Goal: Information Seeking & Learning: Learn about a topic

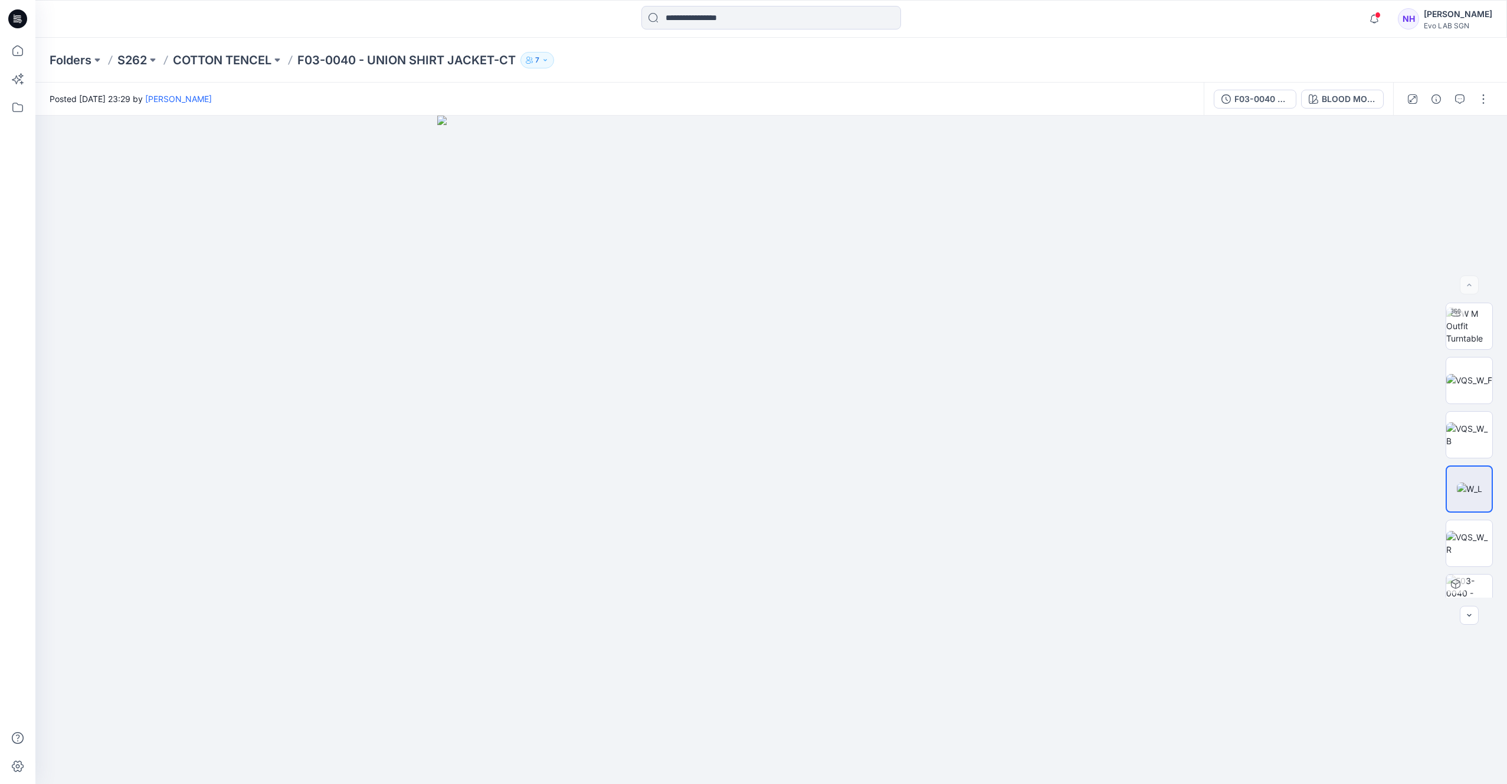
click at [59, 56] on p "Folders" at bounding box center [71, 60] width 42 height 17
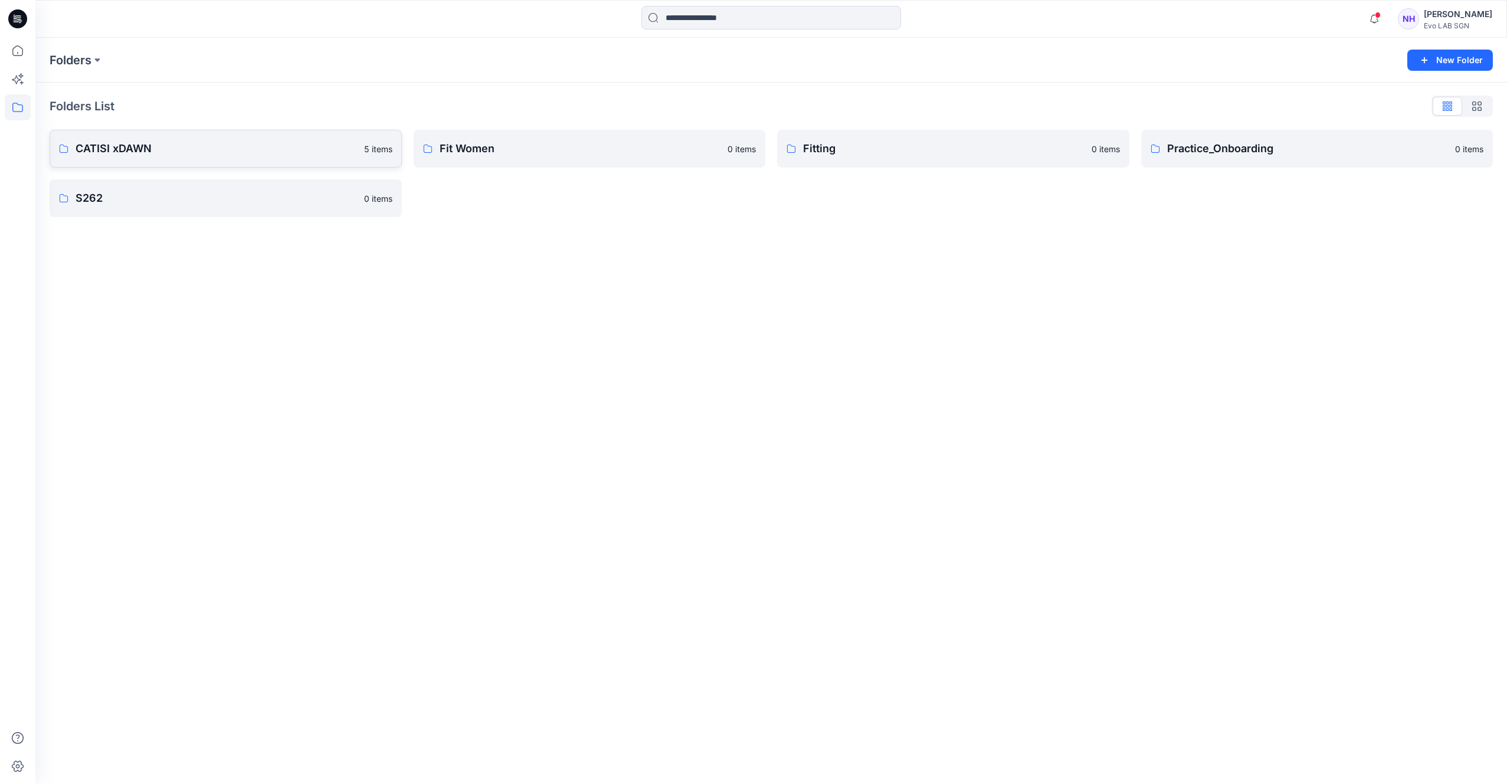
click at [173, 159] on link "CATISI xDAWN 5 items" at bounding box center [226, 149] width 352 height 38
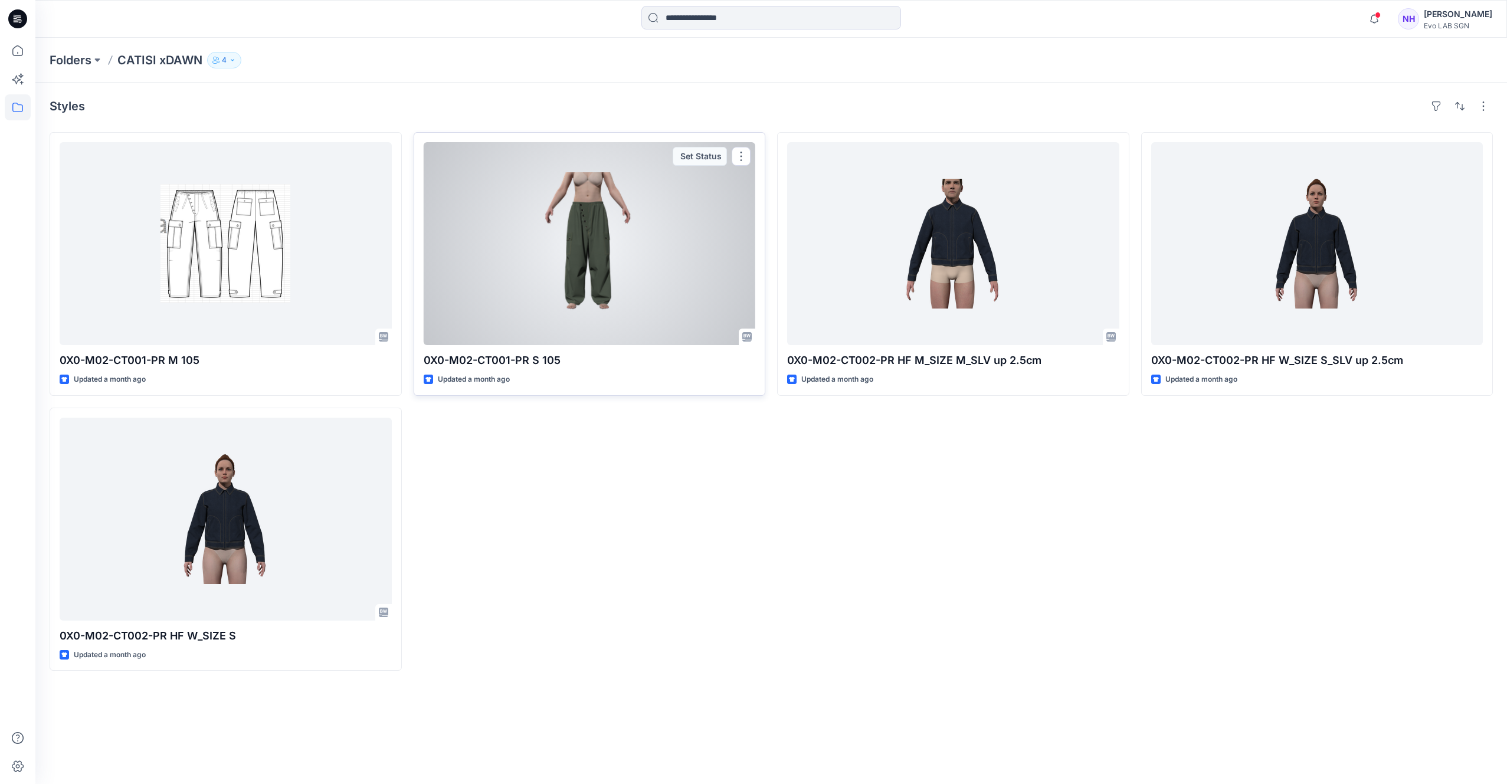
click at [636, 297] on div at bounding box center [590, 243] width 332 height 203
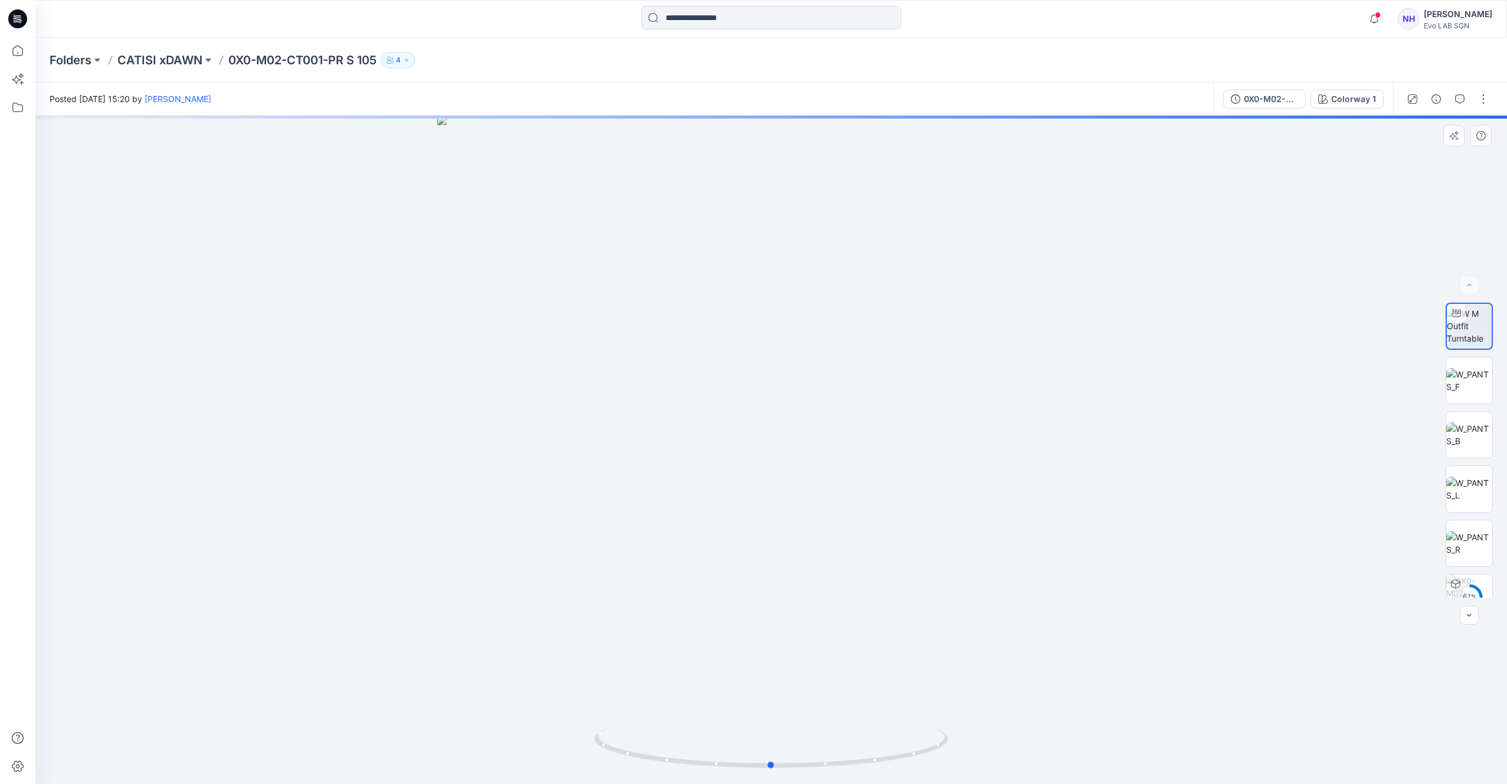
drag, startPoint x: 762, startPoint y: 589, endPoint x: 778, endPoint y: 445, distance: 144.3
click at [778, 445] on div at bounding box center [771, 450] width 1472 height 669
drag, startPoint x: 786, startPoint y: 772, endPoint x: 834, endPoint y: 730, distance: 63.2
click at [853, 769] on div at bounding box center [771, 450] width 1472 height 669
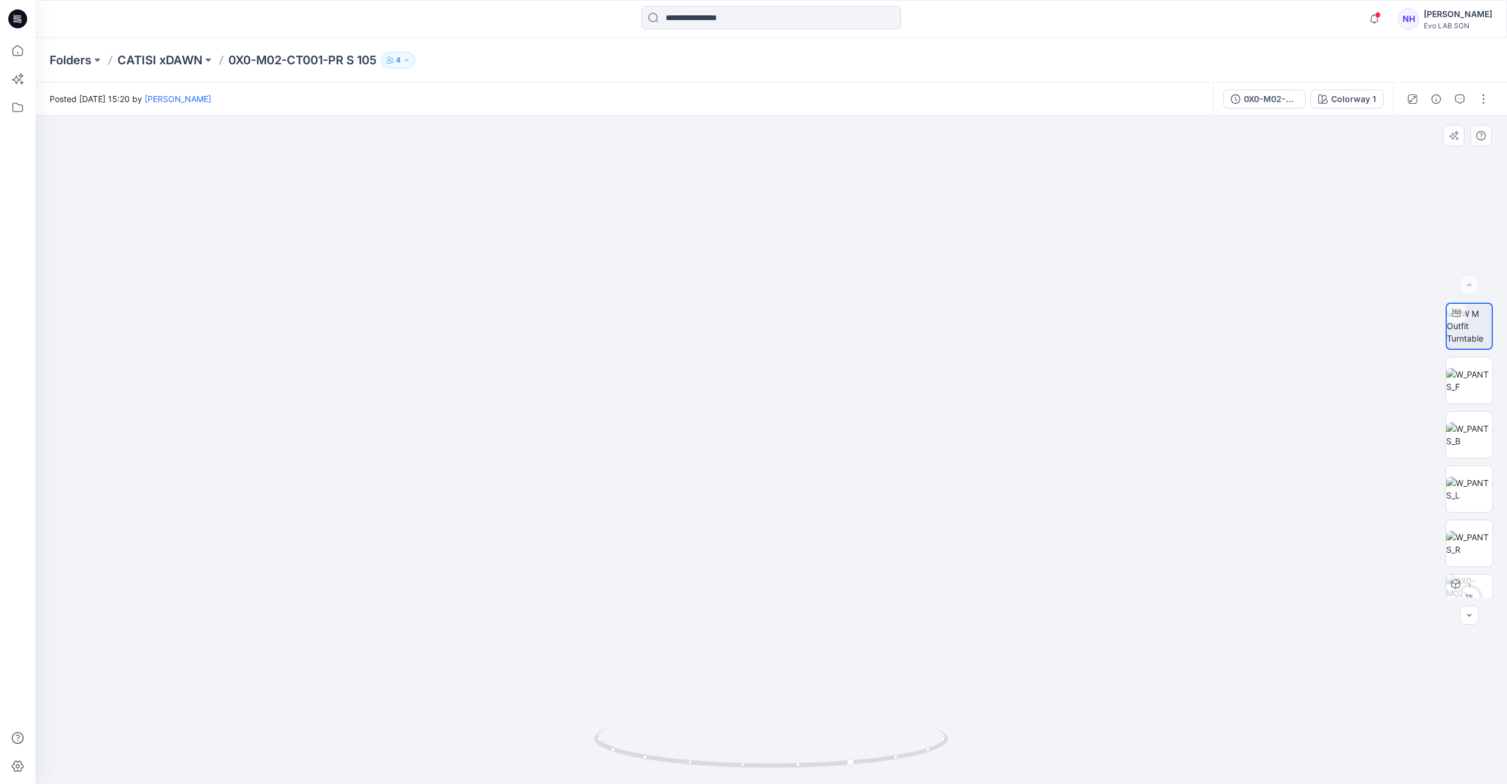
drag, startPoint x: 776, startPoint y: 650, endPoint x: 810, endPoint y: 271, distance: 380.4
click at [810, 271] on img at bounding box center [770, 310] width 947 height 947
drag, startPoint x: 789, startPoint y: 512, endPoint x: 789, endPoint y: 440, distance: 72.0
click at [789, 438] on img at bounding box center [770, 310] width 947 height 947
drag, startPoint x: 854, startPoint y: 769, endPoint x: 825, endPoint y: 766, distance: 28.5
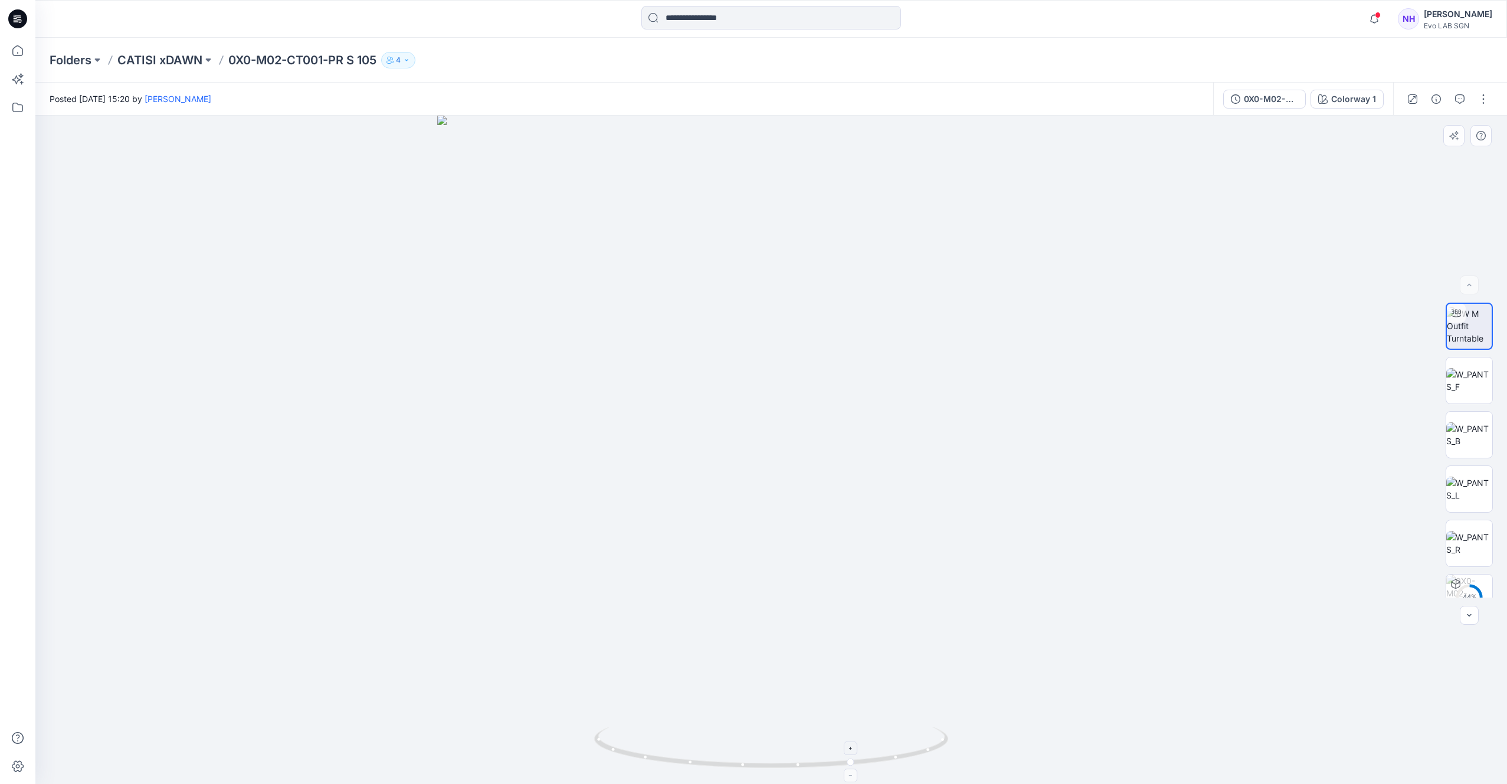
click at [827, 766] on icon at bounding box center [772, 749] width 357 height 44
drag, startPoint x: 825, startPoint y: 765, endPoint x: 1495, endPoint y: 535, distance: 708.7
click at [1495, 539] on div "Colorway 1 Loading... Material Properties Loading..." at bounding box center [771, 450] width 1472 height 669
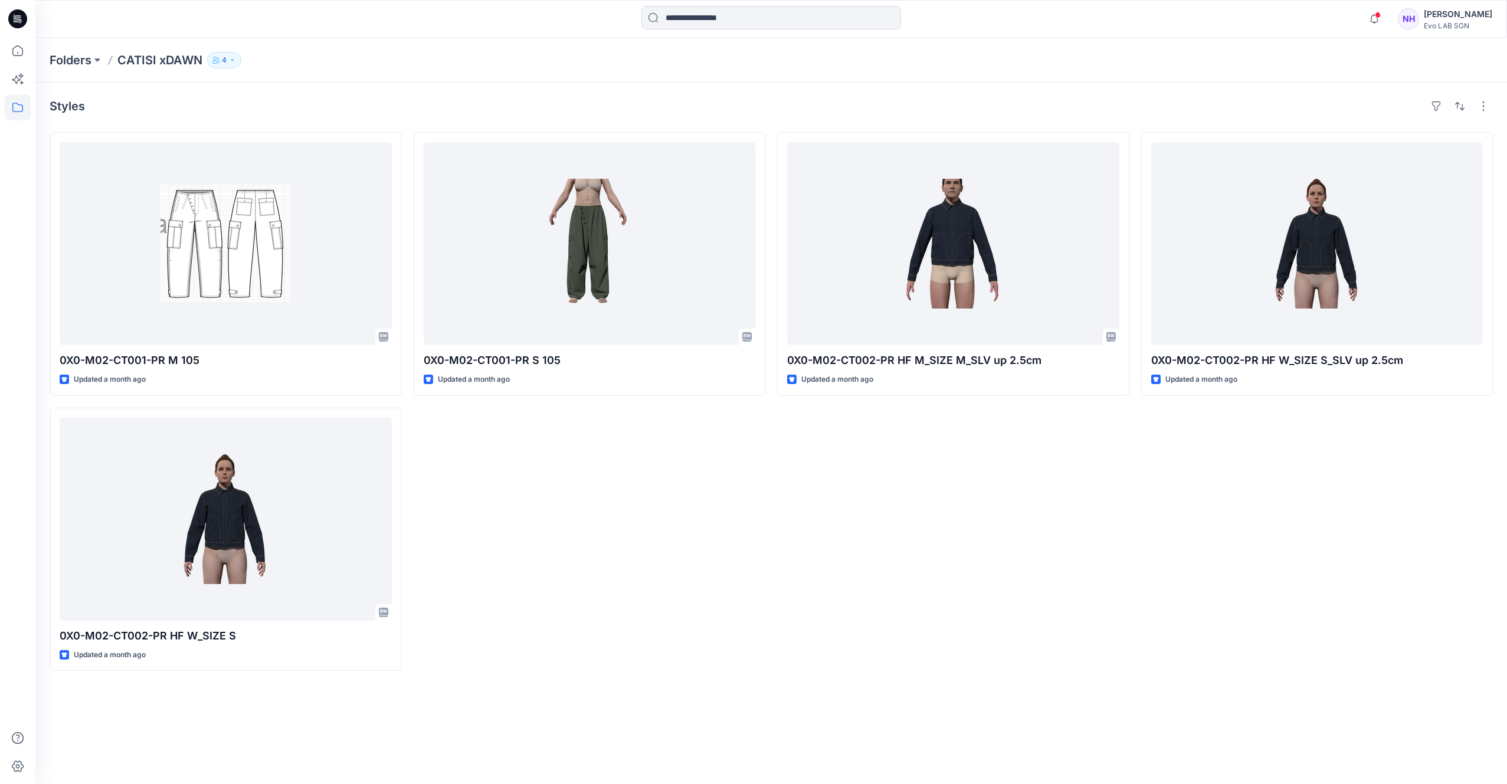
click at [1036, 572] on div "0X0-M02-CT002-PR HF M_SIZE M_SLV up 2.5cm Updated a month ago" at bounding box center [953, 401] width 352 height 539
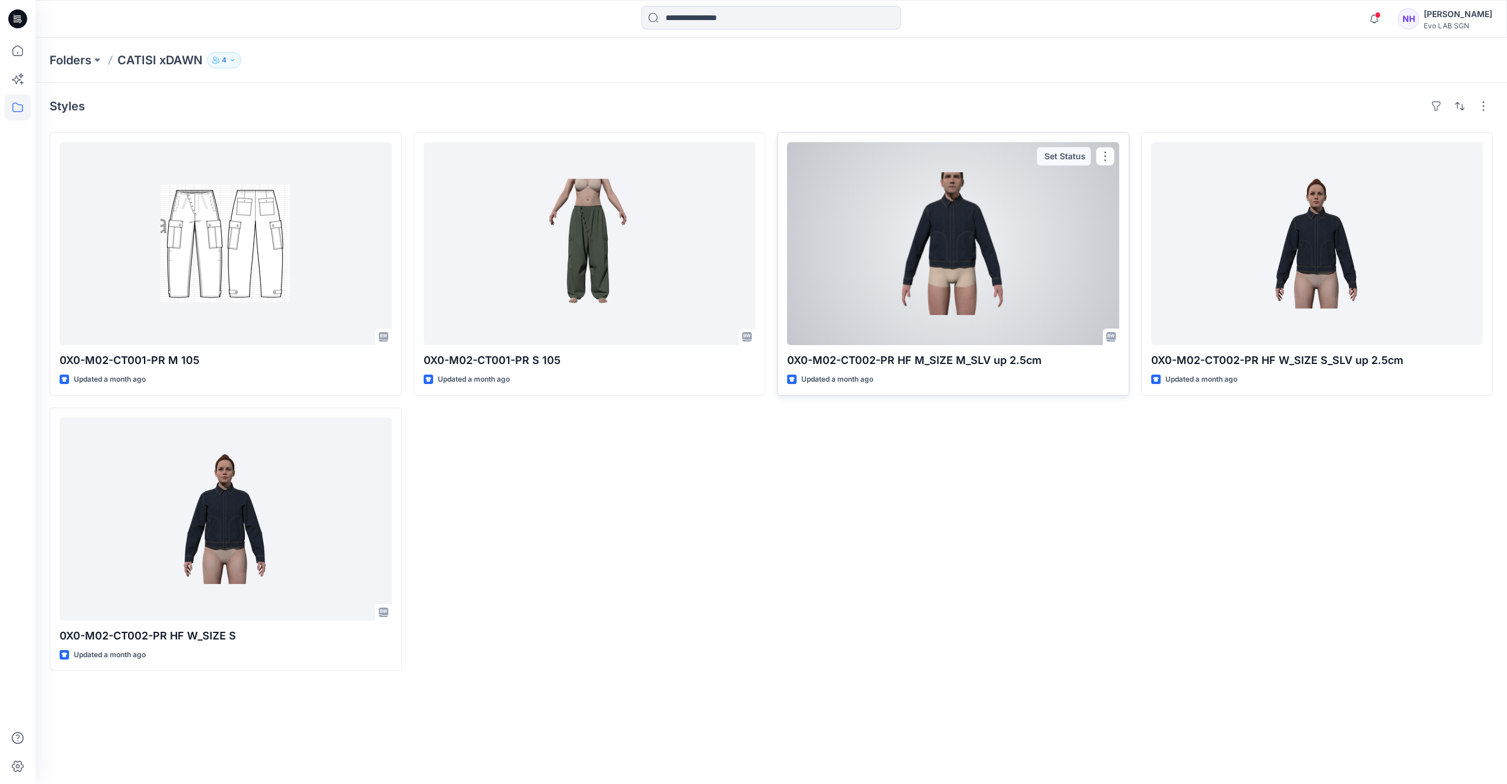
click at [1014, 289] on div at bounding box center [953, 243] width 332 height 203
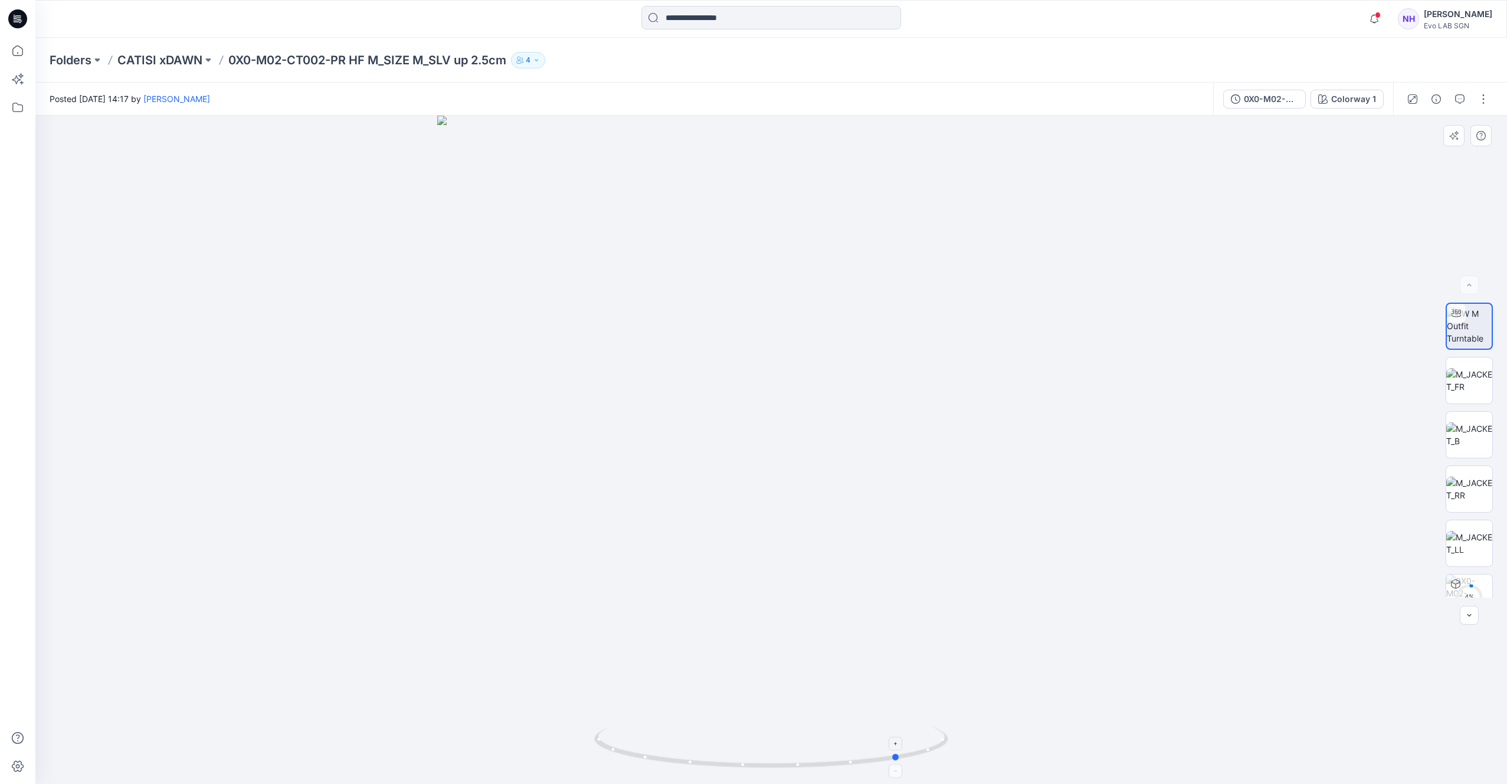
drag, startPoint x: 804, startPoint y: 766, endPoint x: 918, endPoint y: 761, distance: 114.0
click at [918, 761] on icon at bounding box center [772, 749] width 357 height 44
drag, startPoint x: 761, startPoint y: 276, endPoint x: 756, endPoint y: 444, distance: 168.2
click at [756, 444] on img at bounding box center [771, 417] width 1133 height 733
drag, startPoint x: 789, startPoint y: 765, endPoint x: 1120, endPoint y: 690, distance: 338.8
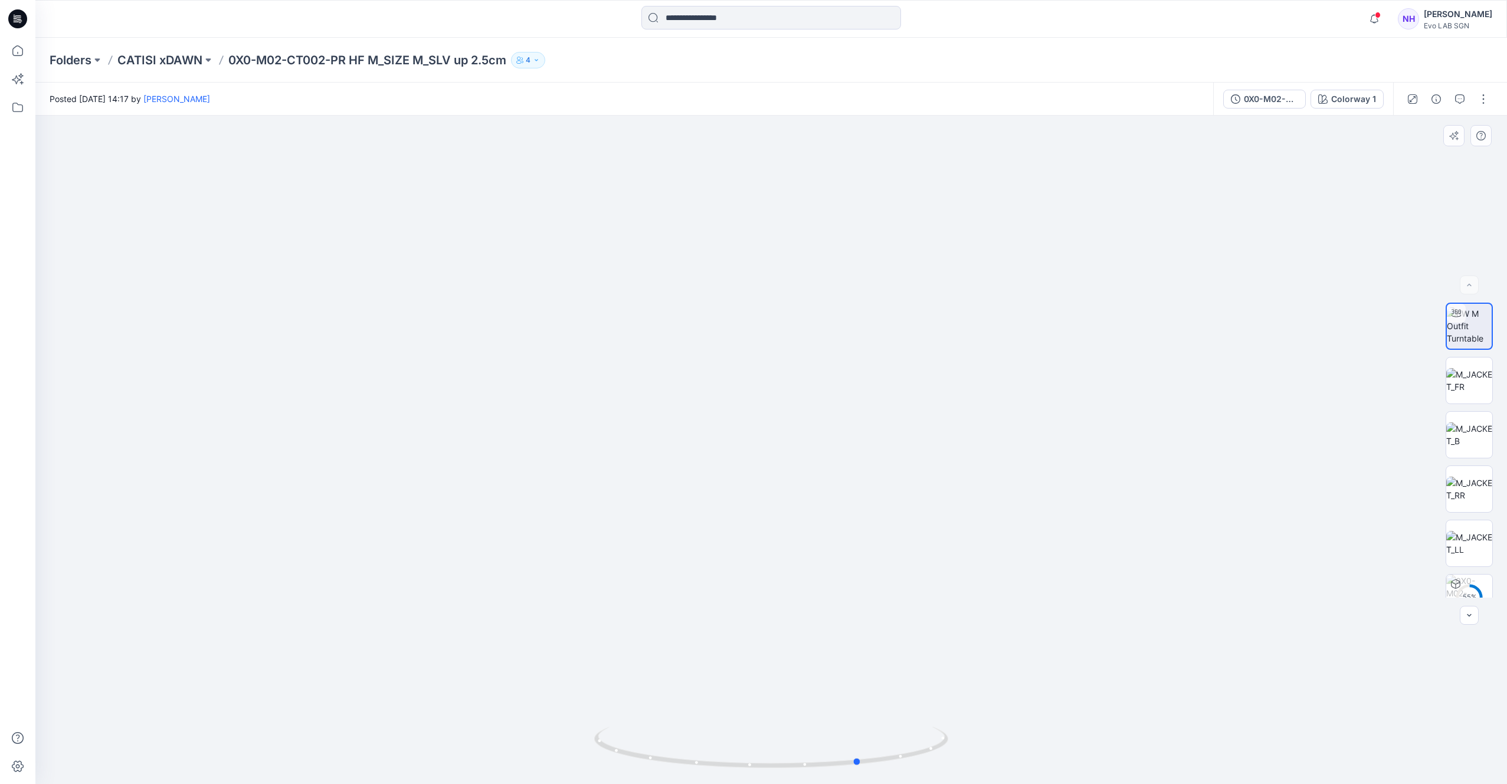
click at [1120, 690] on div at bounding box center [771, 450] width 1472 height 669
